Goal: Check status: Check status

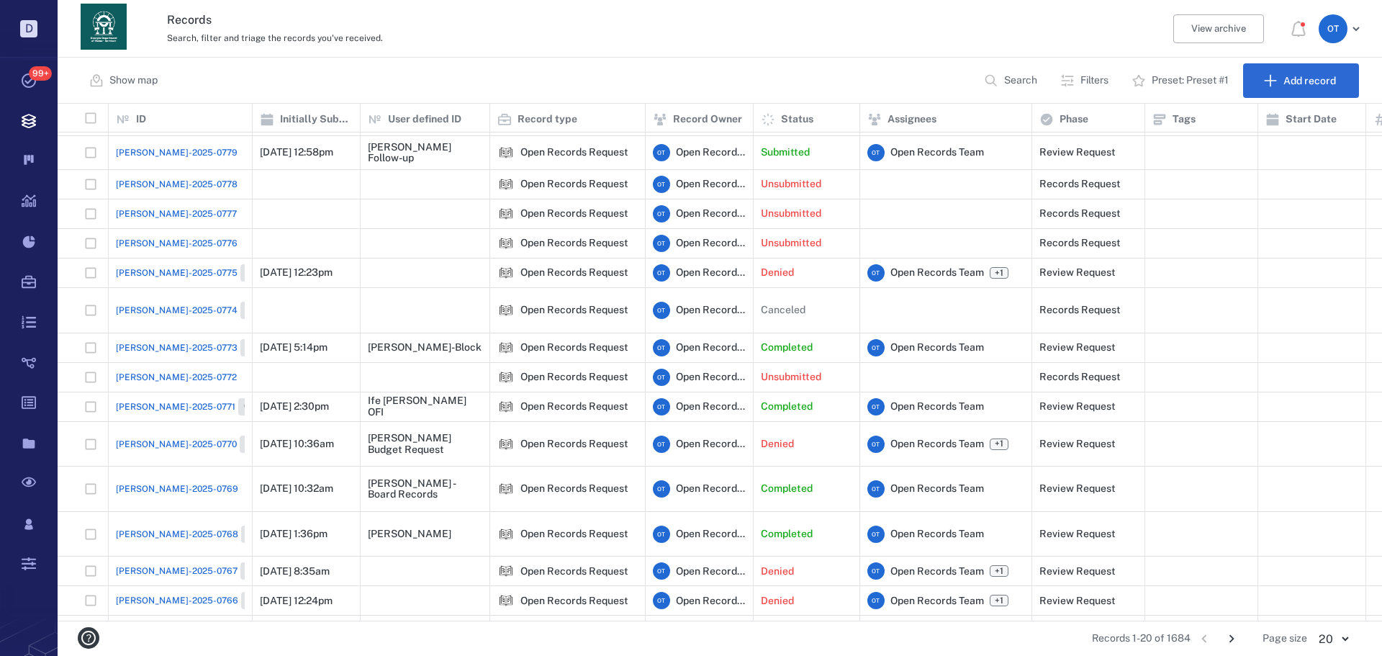
scroll to position [72, 0]
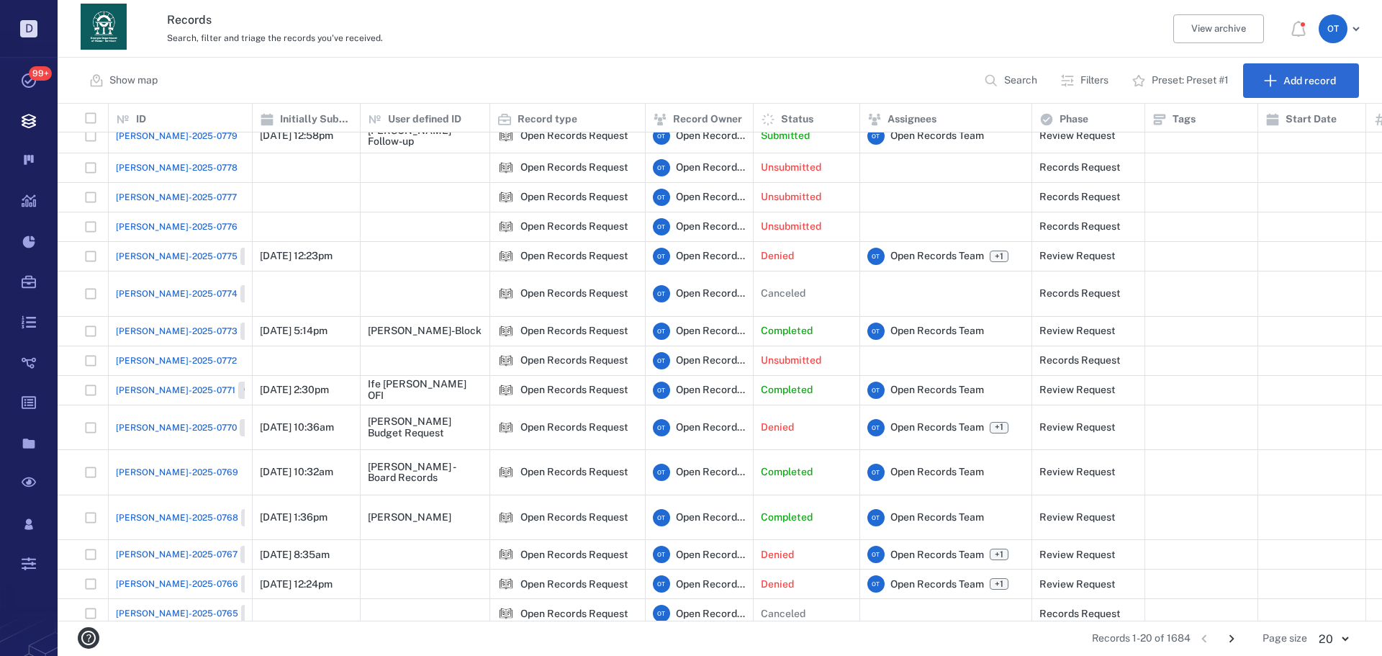
click at [153, 384] on span "[PERSON_NAME]-2025-0771" at bounding box center [175, 390] width 119 height 13
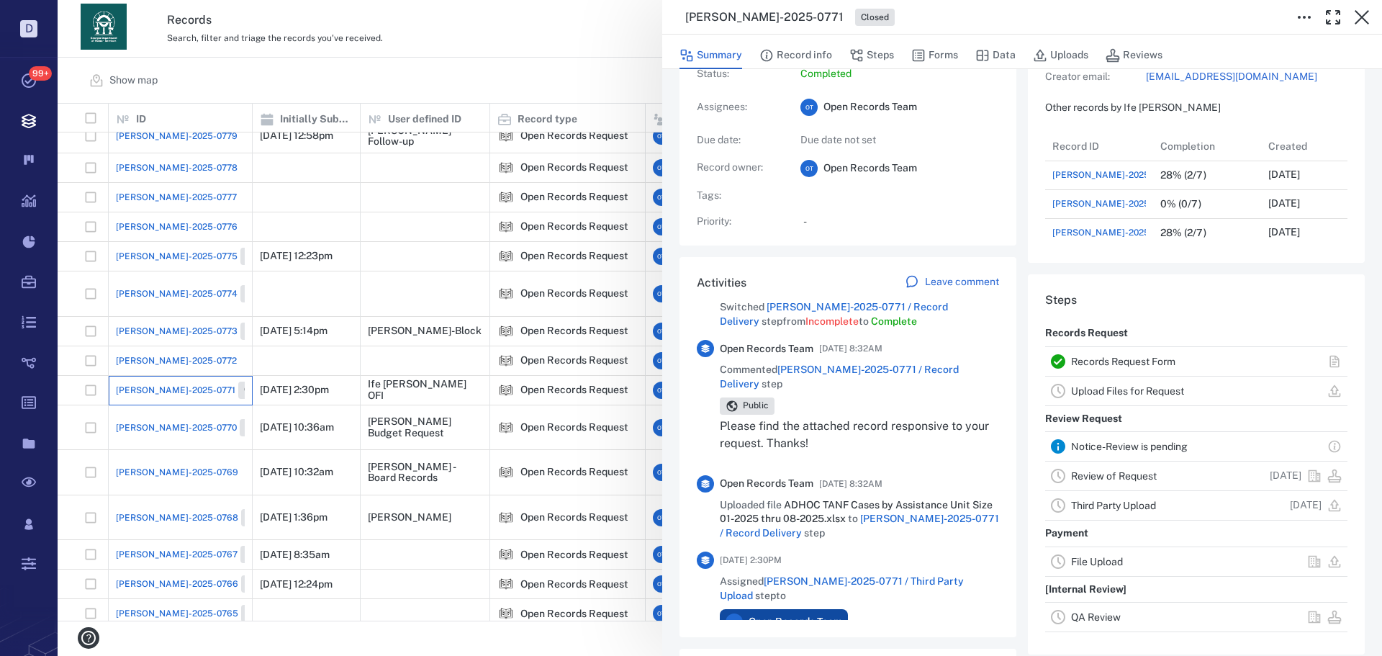
scroll to position [144, 0]
click at [597, 101] on div "[PERSON_NAME]-2025-0771 Closed Summary Record info Steps Forms Data Uploads Rev…" at bounding box center [720, 328] width 1324 height 656
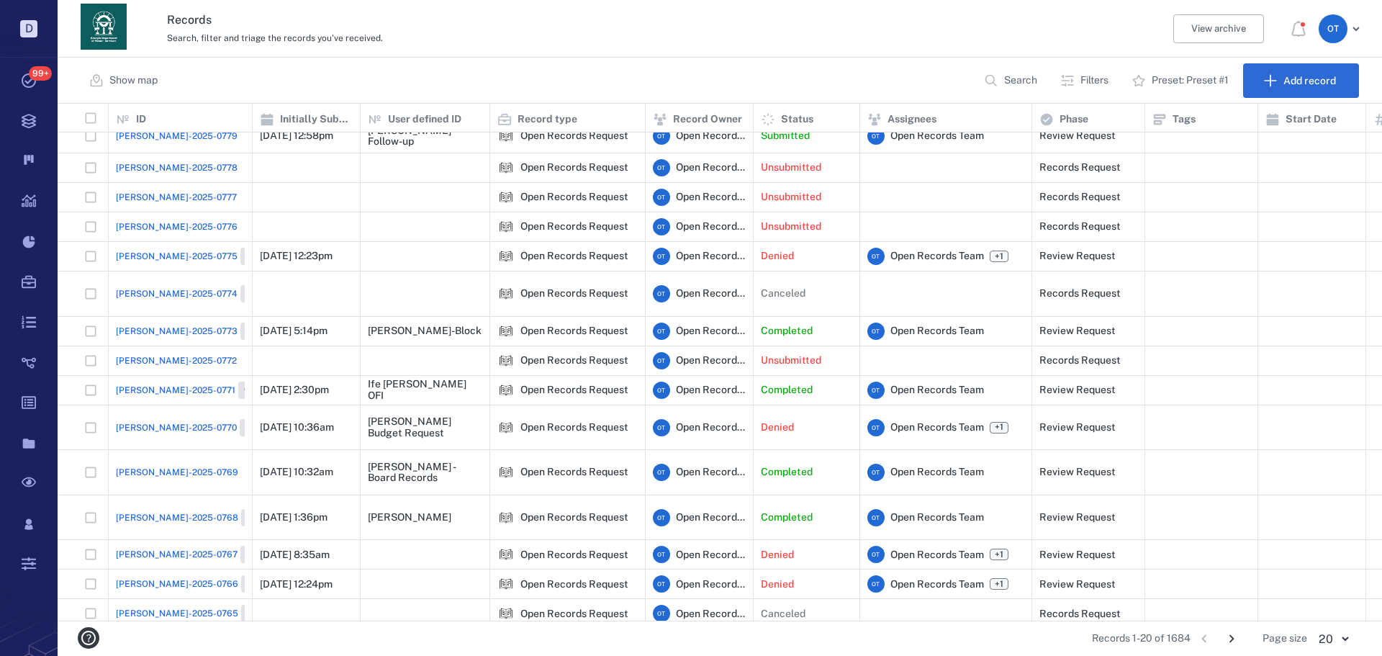
click at [947, 75] on div "Show map Search Filters Preset: Preset #1 Add record" at bounding box center [720, 81] width 1324 height 46
click at [990, 78] on icon "button" at bounding box center [991, 80] width 14 height 14
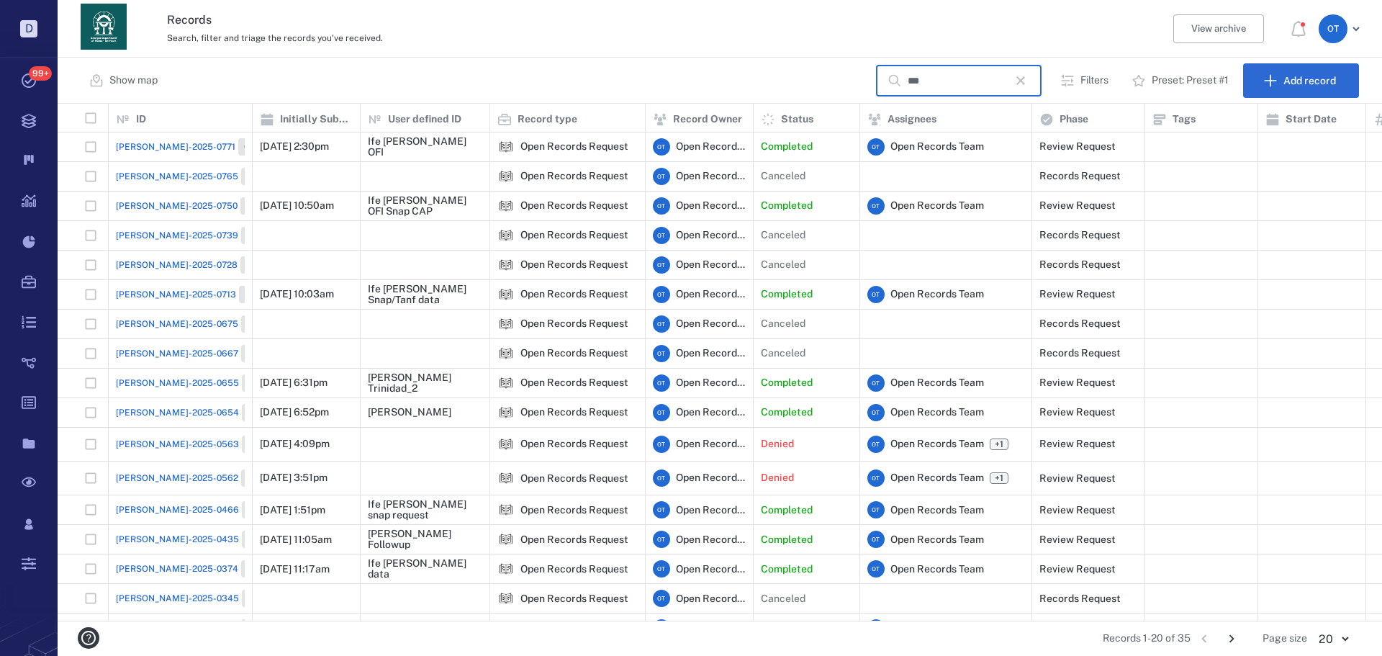
type input "***"
click at [240, 199] on div "Closed" at bounding box center [260, 205] width 40 height 17
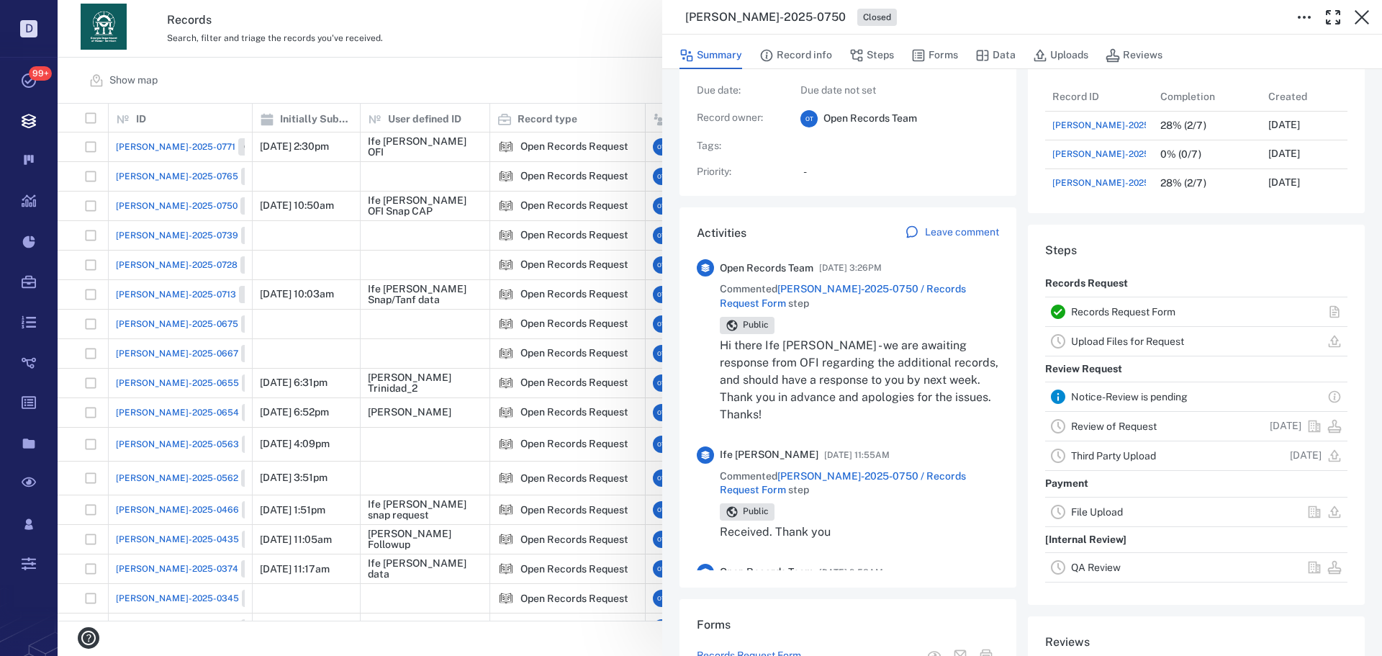
click at [548, 94] on div "[PERSON_NAME]-2025-0750 Closed Summary Record info Steps Forms Data Uploads Rev…" at bounding box center [720, 328] width 1324 height 656
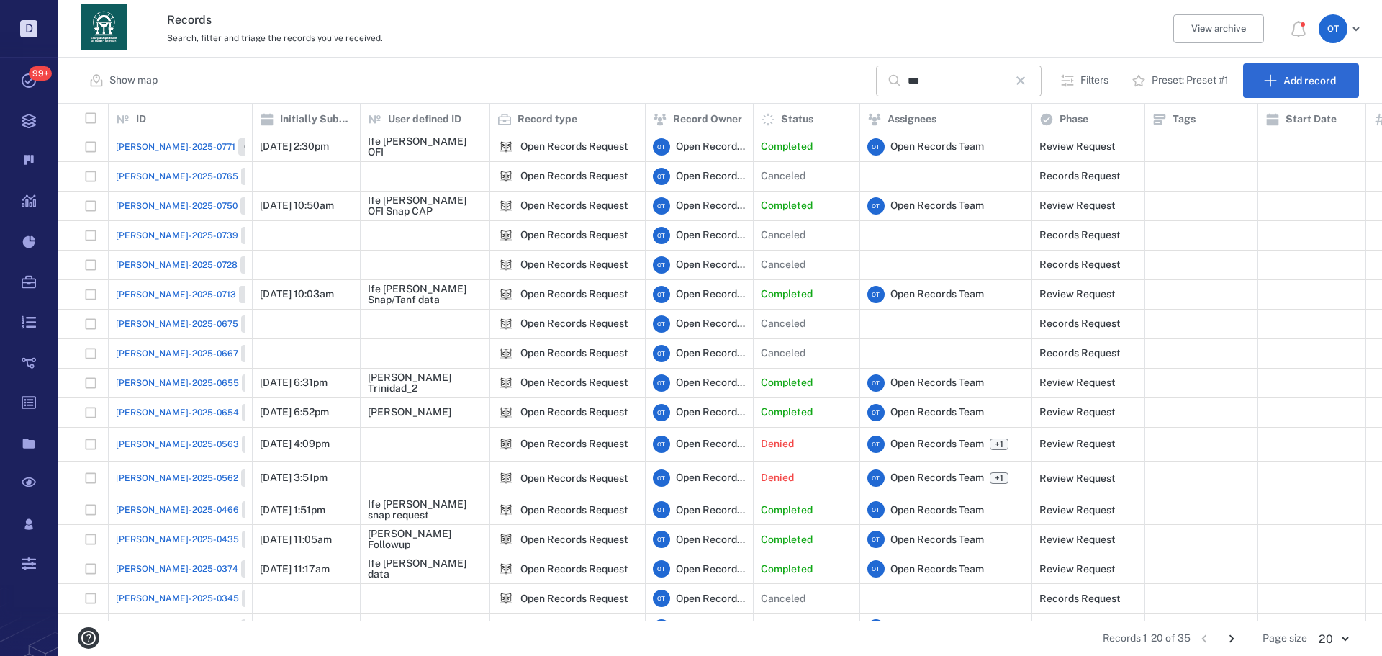
click at [1024, 78] on icon "button" at bounding box center [1020, 80] width 17 height 17
